Goal: Information Seeking & Learning: Learn about a topic

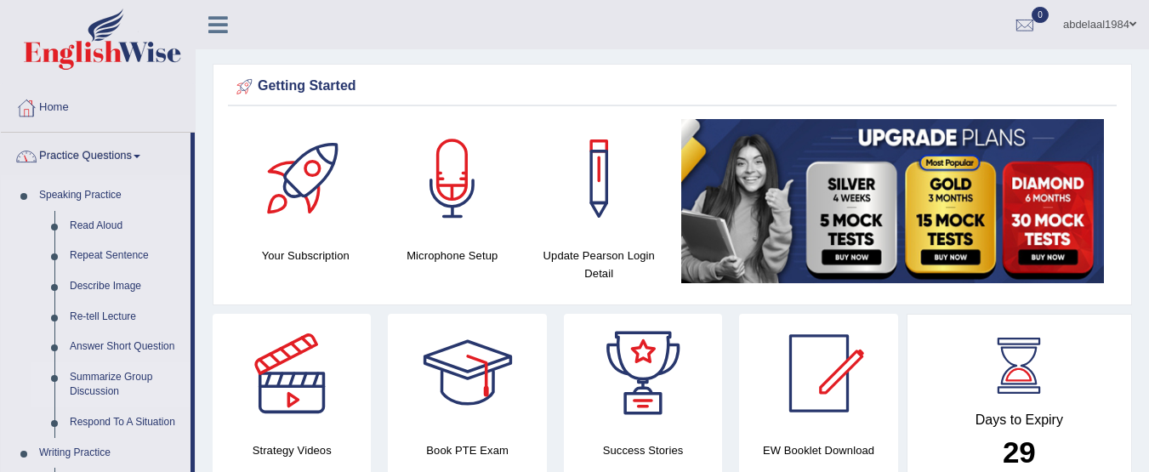
scroll to position [85, 0]
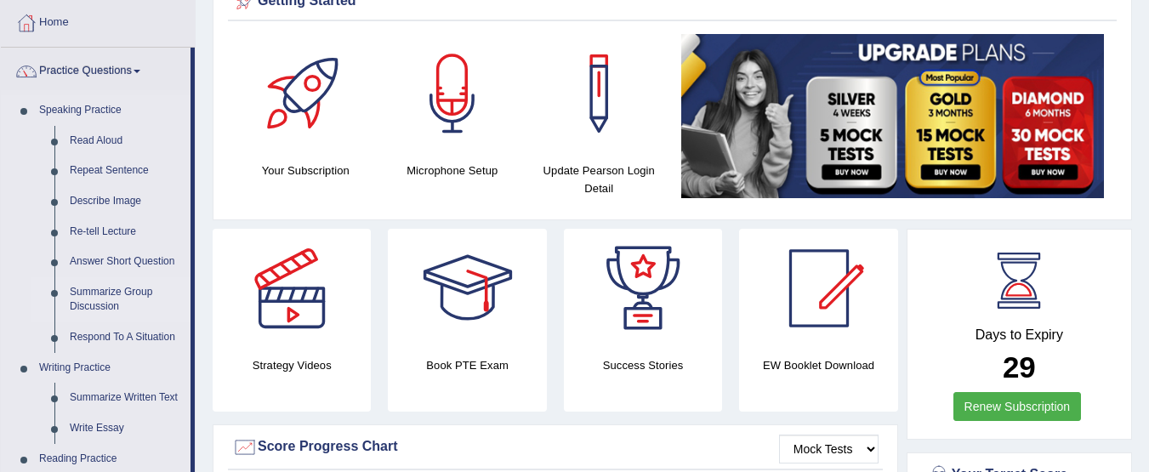
click at [102, 297] on link "Summarize Group Discussion" at bounding box center [126, 299] width 128 height 45
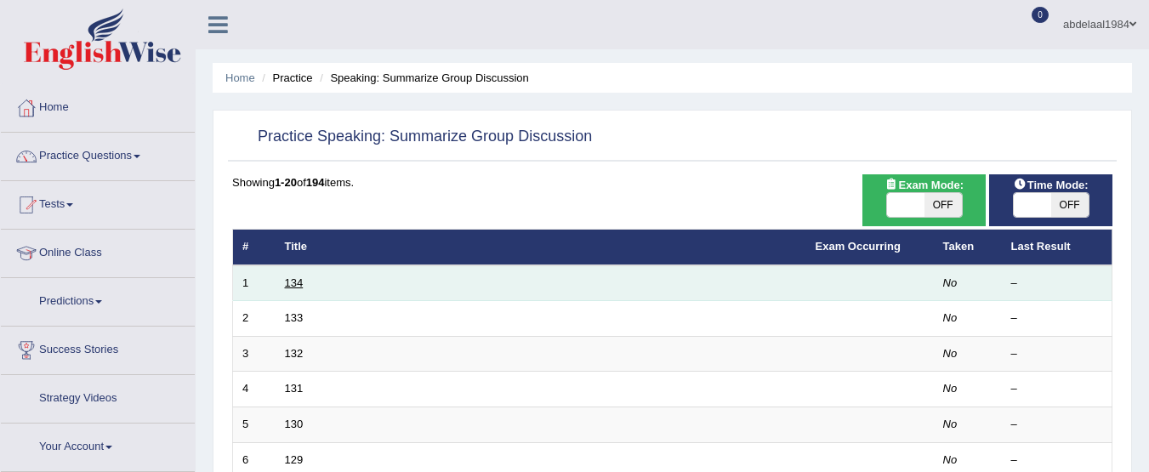
click at [298, 280] on link "134" at bounding box center [294, 282] width 19 height 13
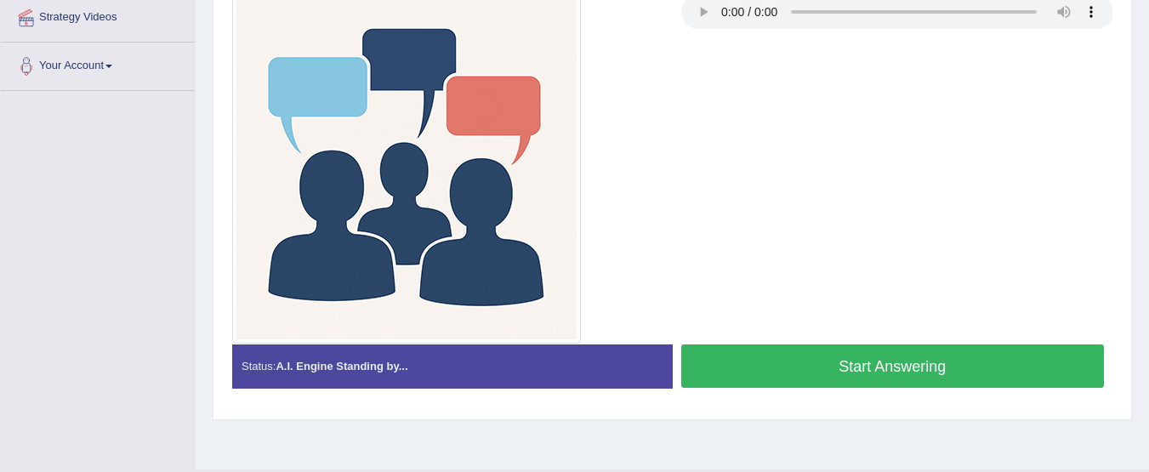
scroll to position [421, 0]
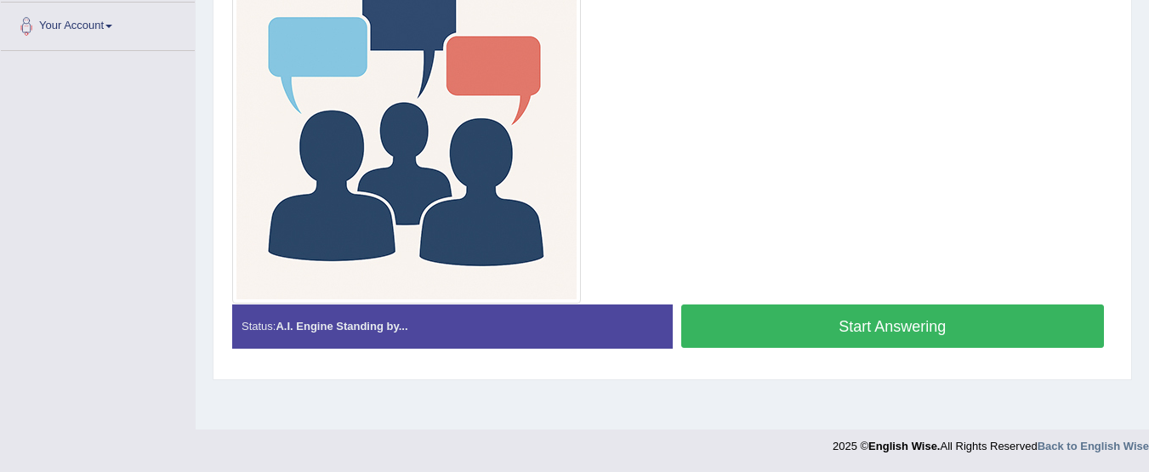
click at [901, 322] on button "Start Answering" at bounding box center [892, 325] width 423 height 43
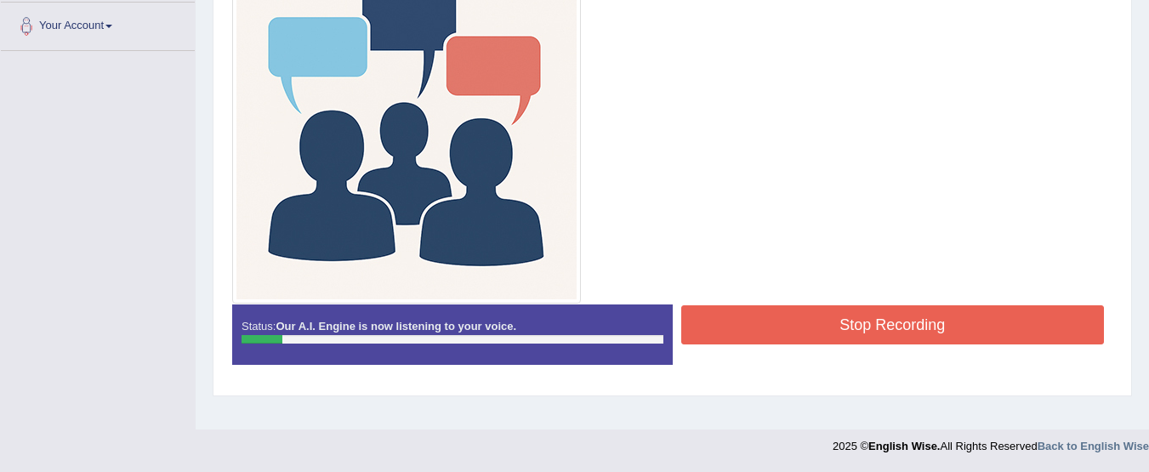
click at [844, 316] on button "Stop Recording" at bounding box center [892, 324] width 423 height 39
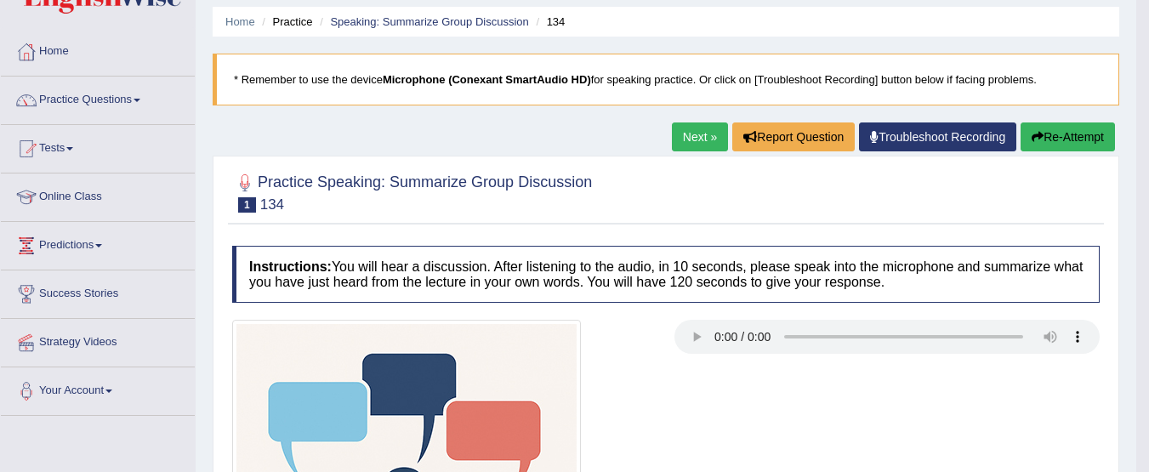
scroll to position [43, 0]
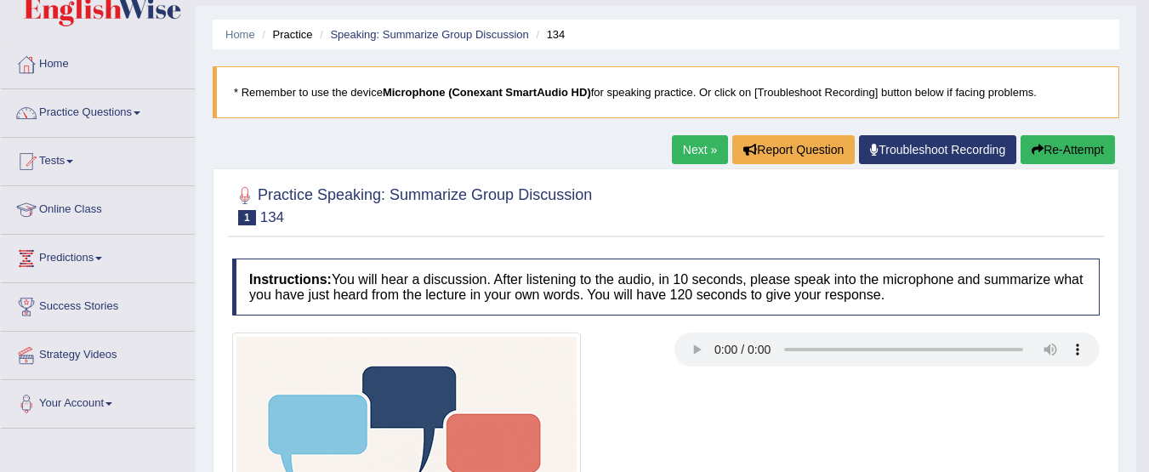
click at [1083, 151] on button "Re-Attempt" at bounding box center [1067, 149] width 94 height 29
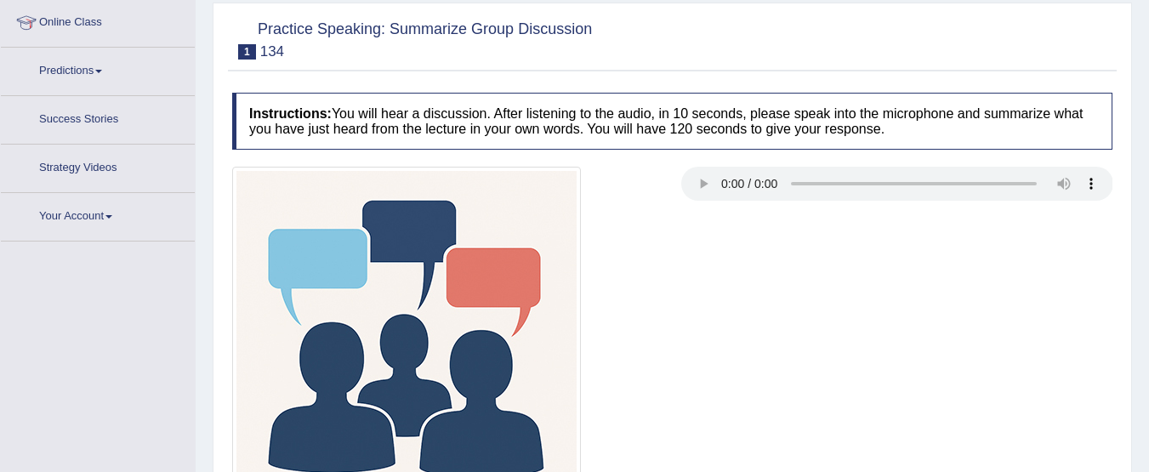
scroll to position [421, 0]
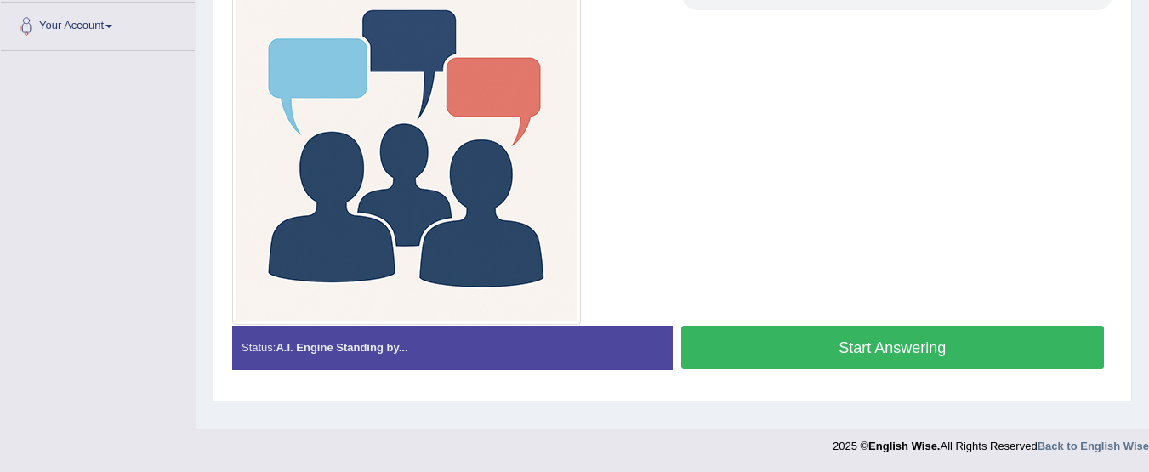
click at [851, 347] on button "Start Answering" at bounding box center [892, 347] width 423 height 43
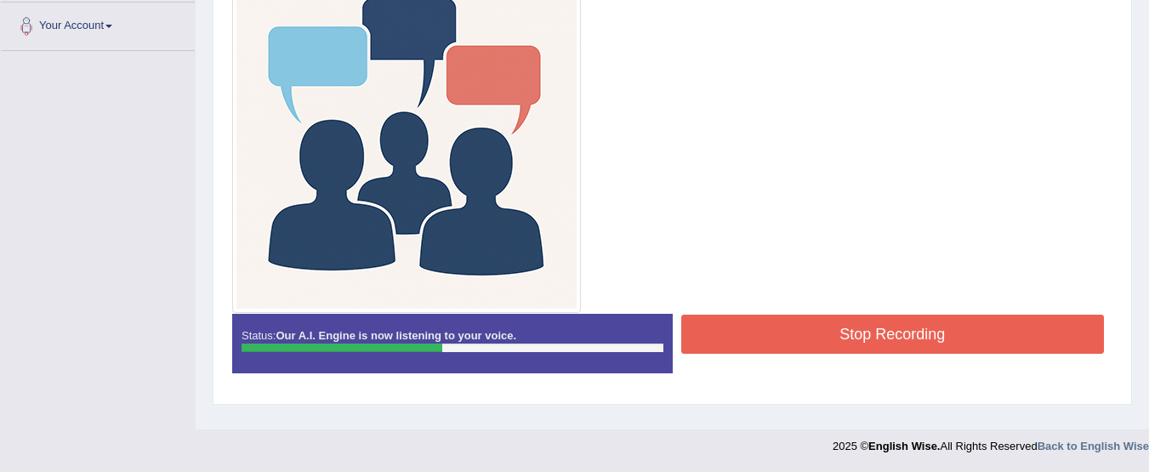
click at [974, 344] on button "Stop Recording" at bounding box center [892, 334] width 423 height 39
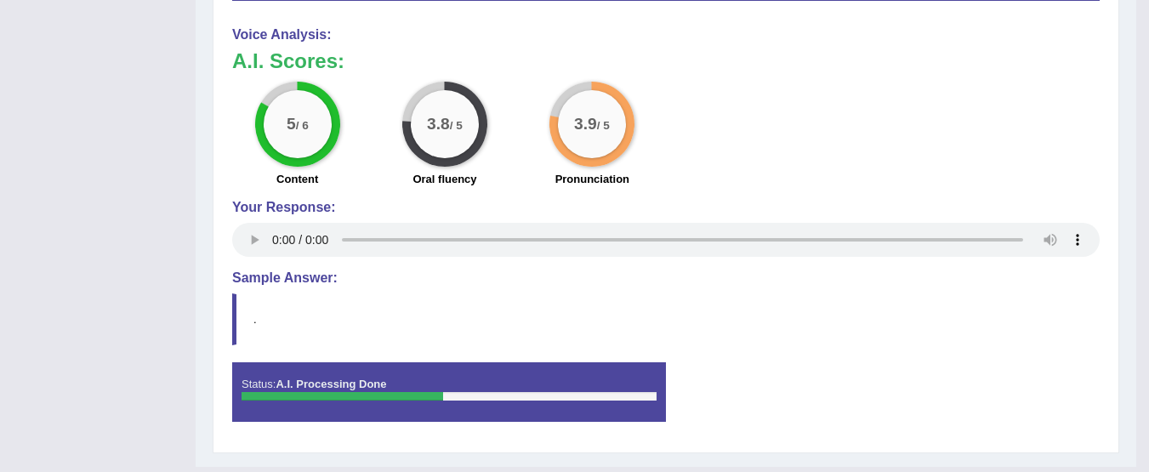
scroll to position [1207, 0]
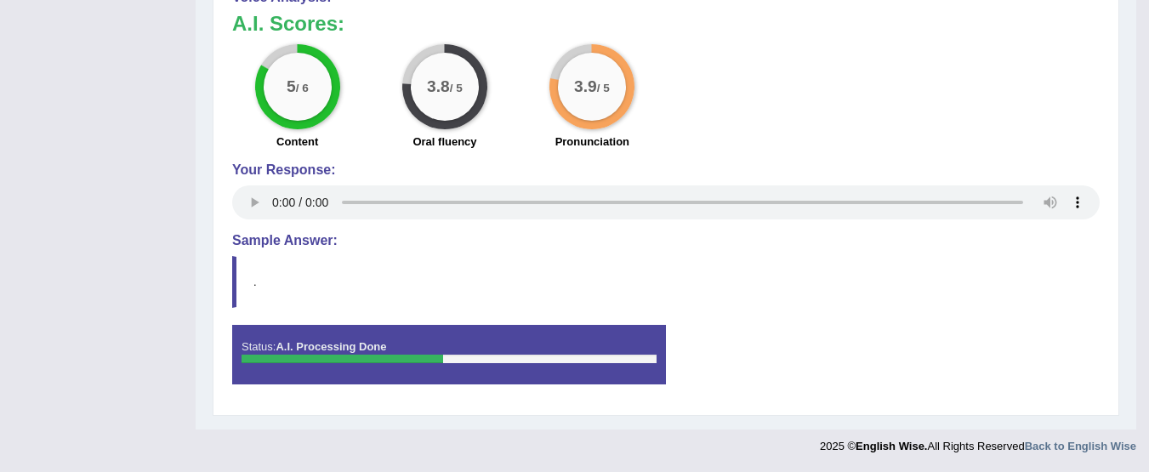
click at [339, 288] on blockquote "." at bounding box center [665, 282] width 867 height 52
click at [412, 365] on div "Status: A.I. Processing Done" at bounding box center [449, 355] width 434 height 60
click at [410, 355] on div at bounding box center [343, 359] width 202 height 9
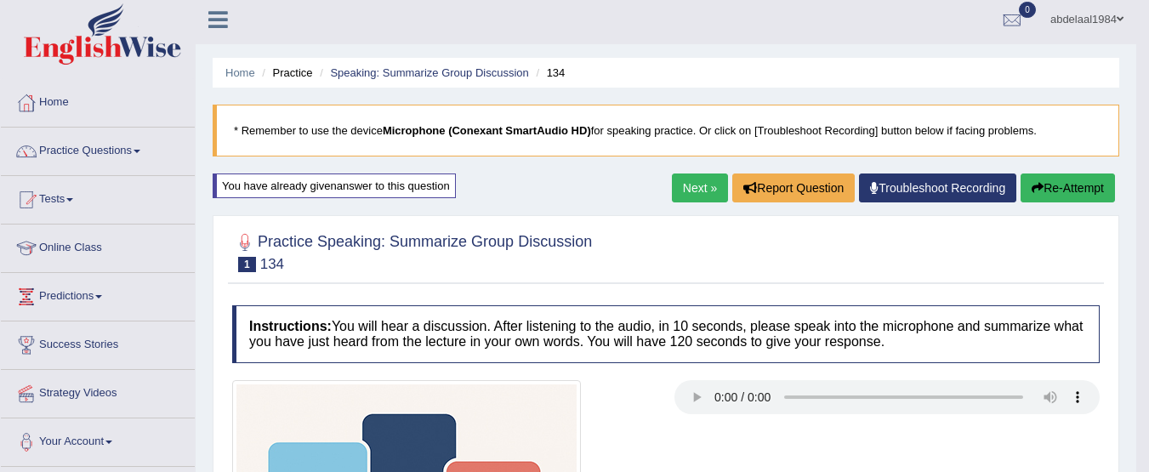
scroll to position [0, 0]
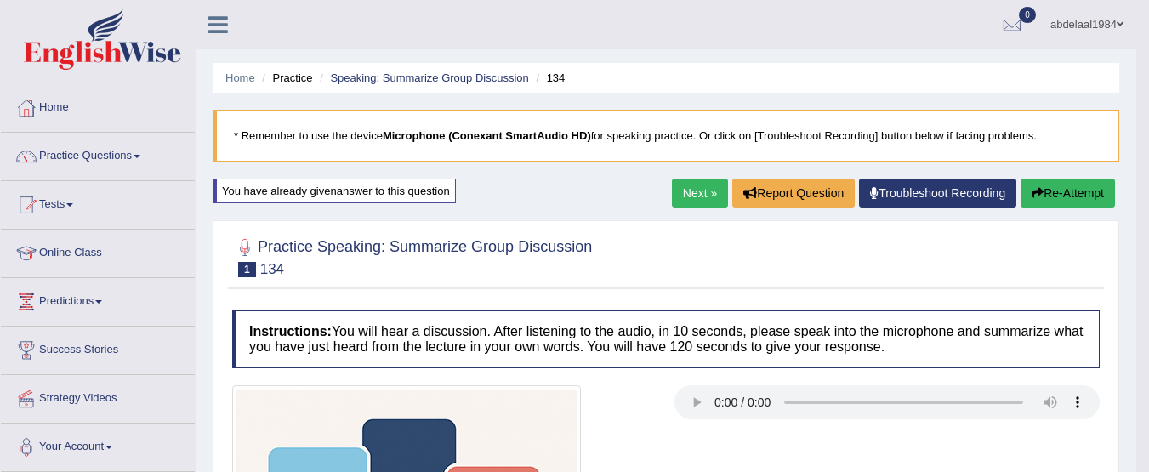
click at [702, 198] on link "Next »" at bounding box center [700, 193] width 56 height 29
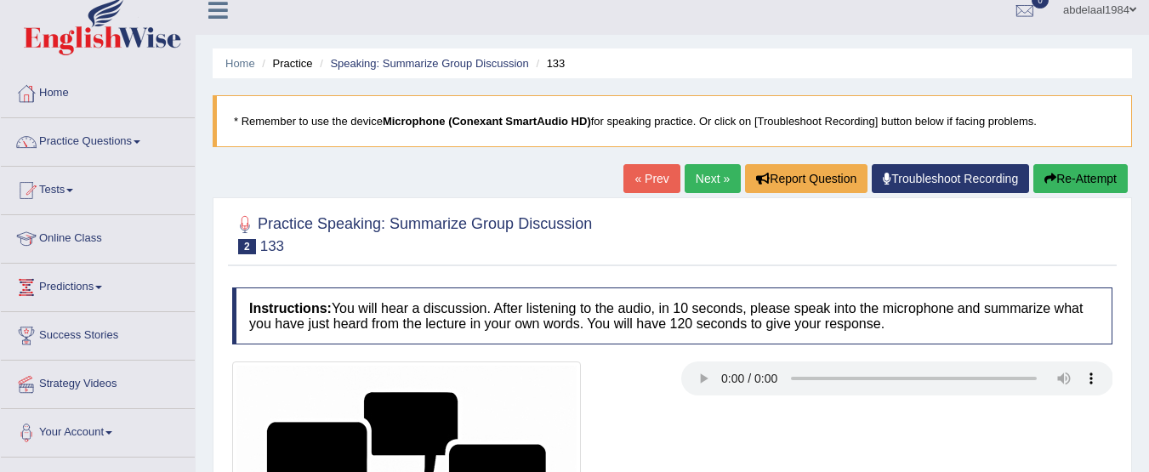
scroll to position [340, 0]
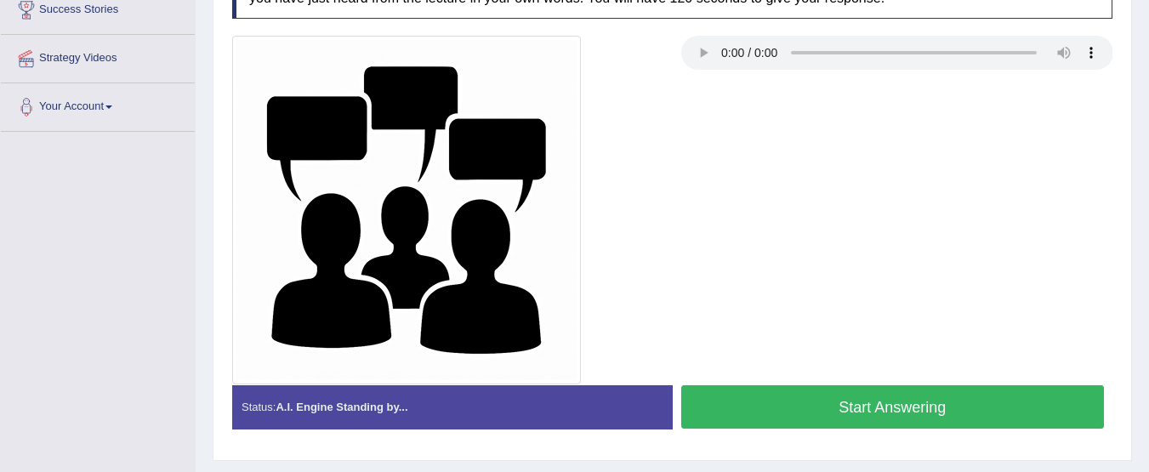
click at [808, 406] on button "Start Answering" at bounding box center [892, 406] width 423 height 43
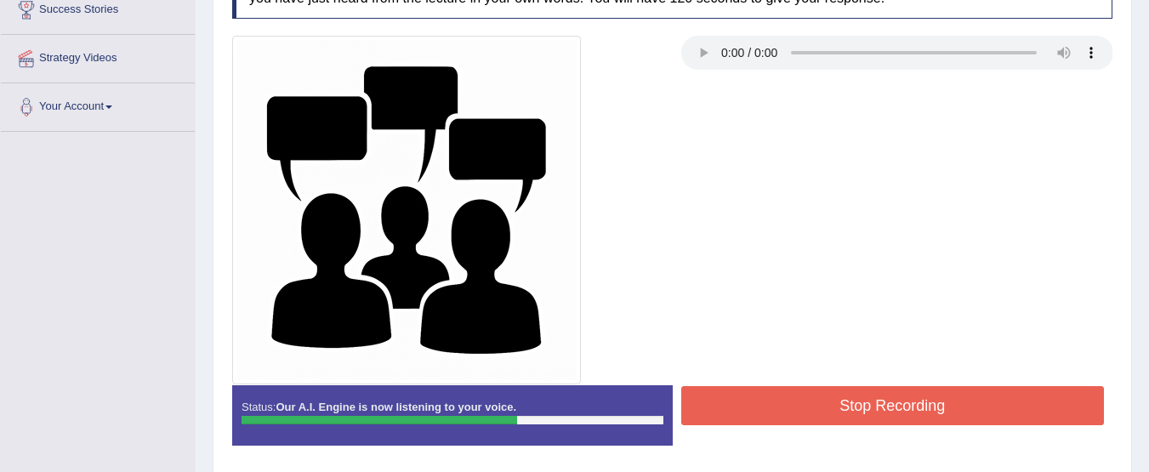
click at [808, 406] on button "Stop Recording" at bounding box center [892, 405] width 423 height 39
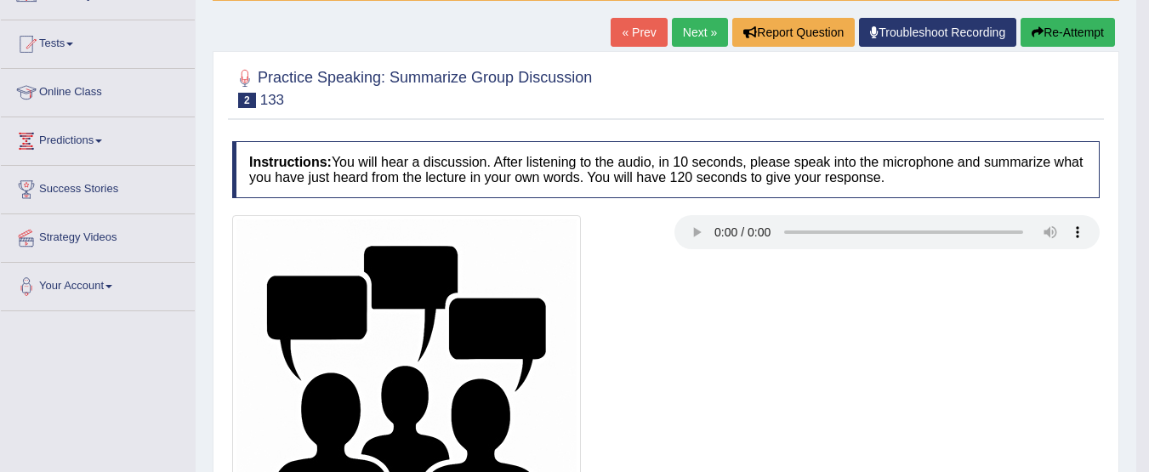
scroll to position [0, 0]
